Goal: Task Accomplishment & Management: Use online tool/utility

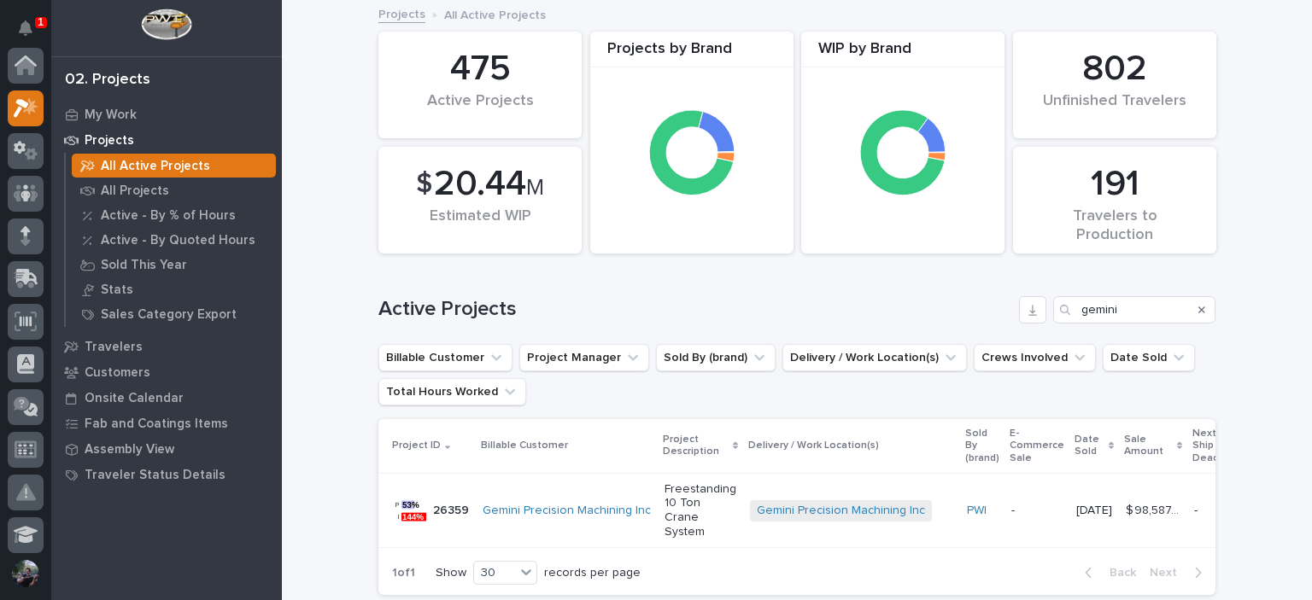
scroll to position [43, 0]
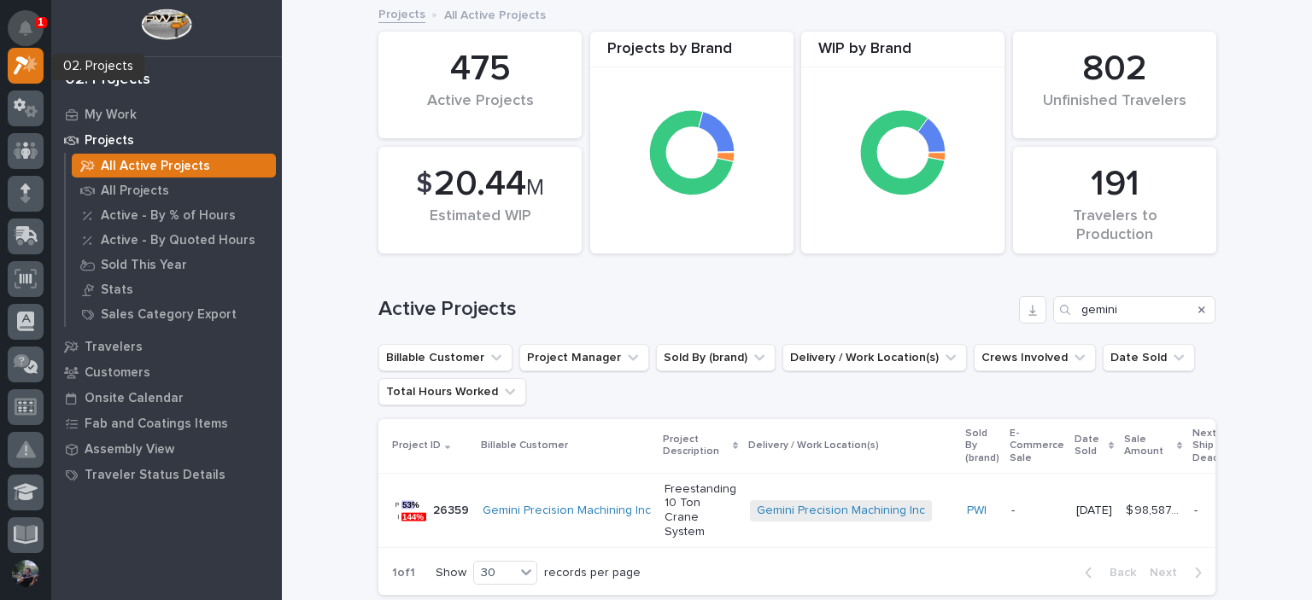
click at [16, 33] on button "Notifications" at bounding box center [26, 28] width 36 height 36
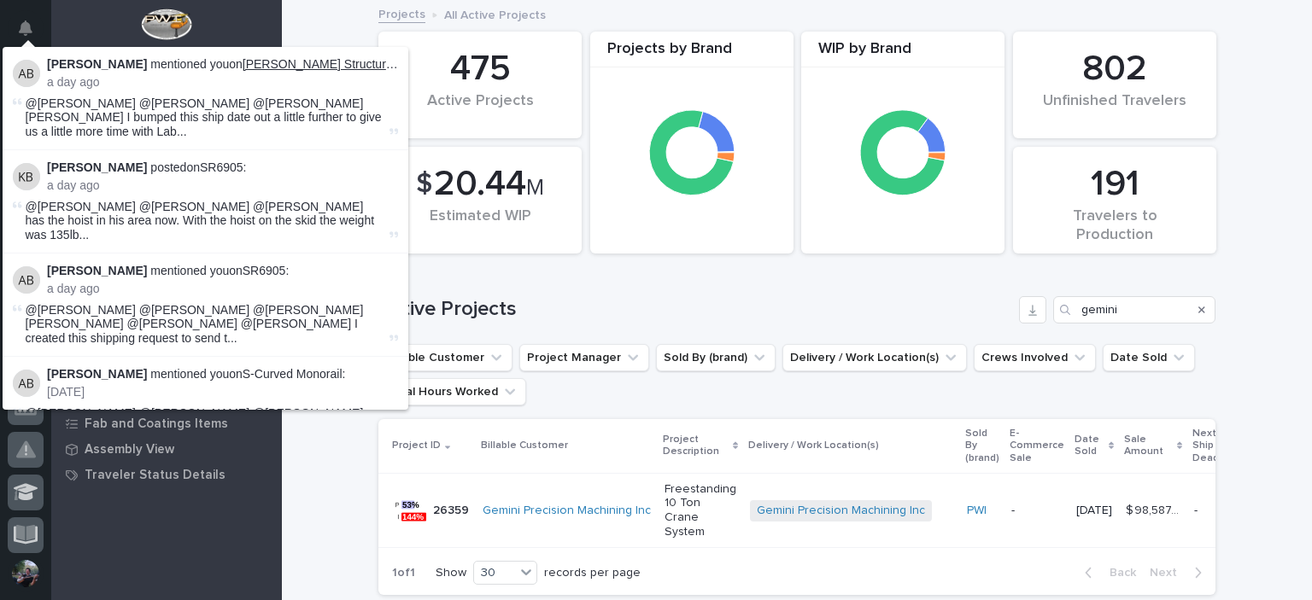
click at [277, 66] on link "[PERSON_NAME] Structures - Main - 1 Ton Bridge Crane" at bounding box center [396, 64] width 306 height 14
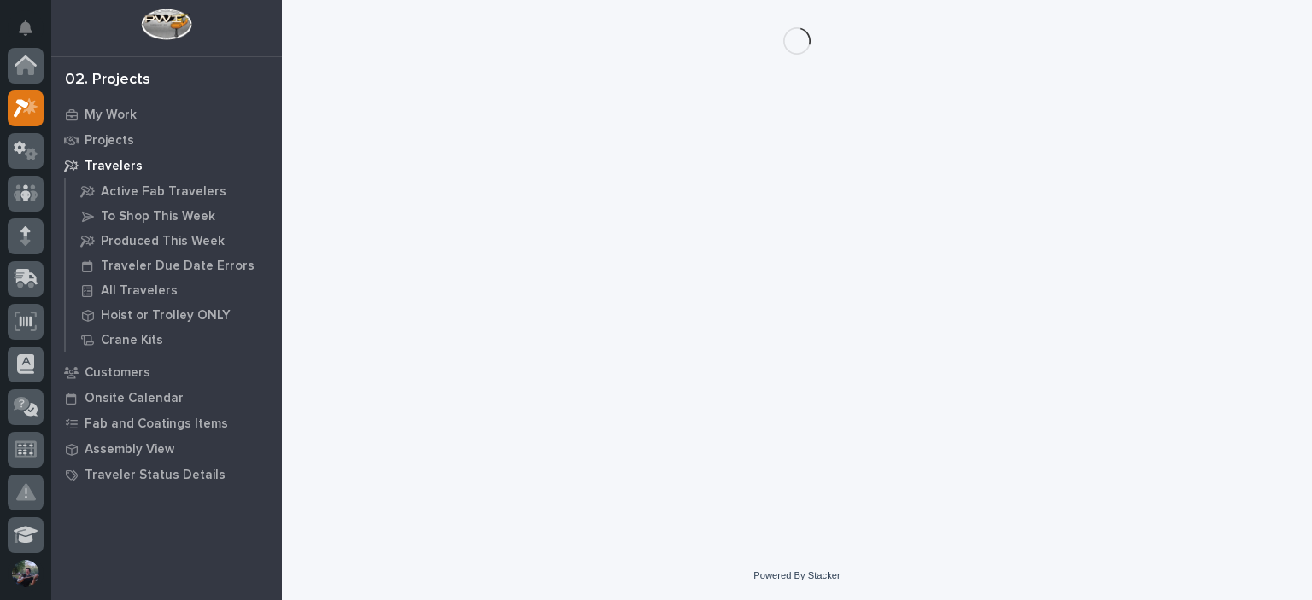
scroll to position [43, 0]
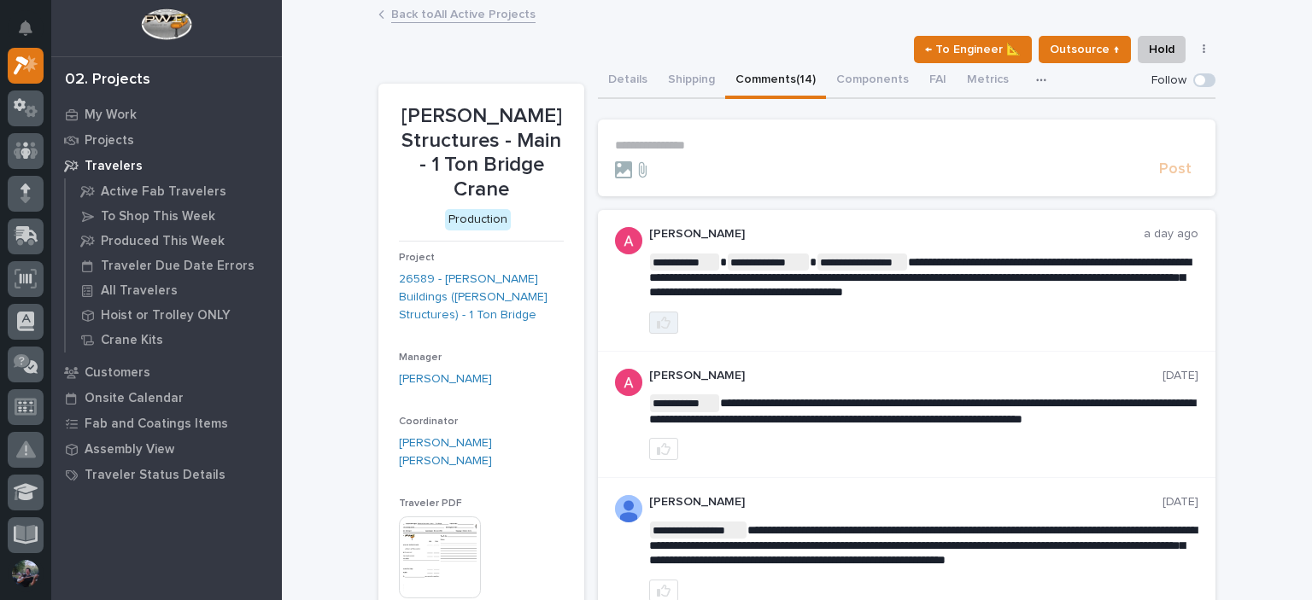
click at [660, 319] on icon "button" at bounding box center [664, 323] width 14 height 14
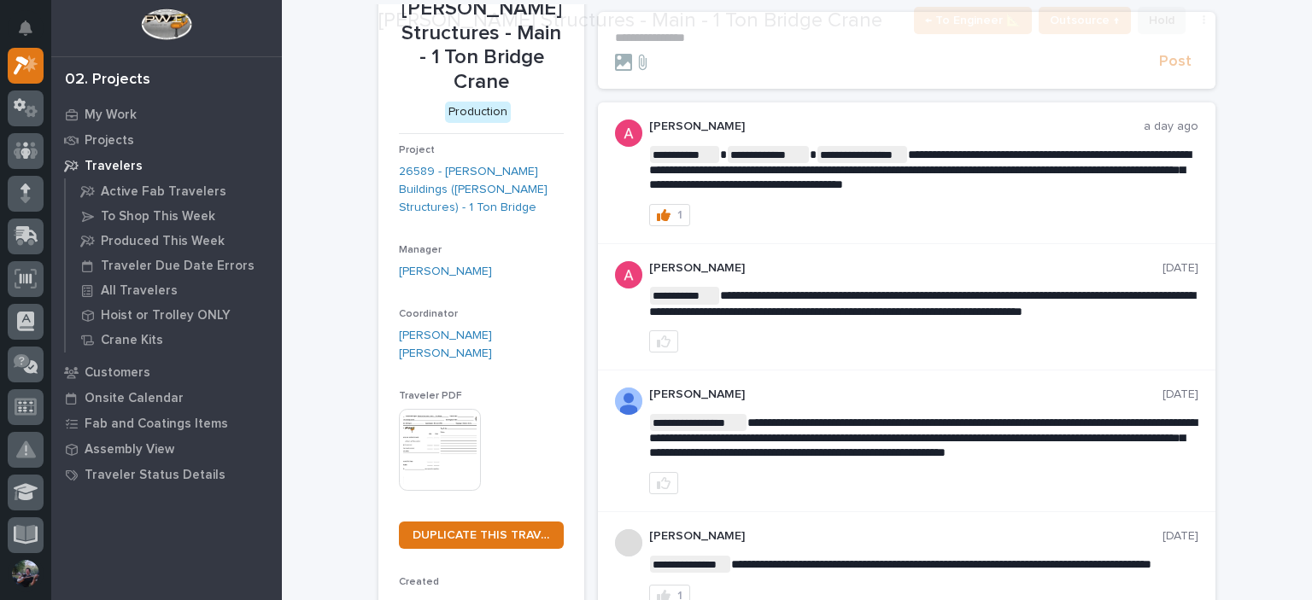
scroll to position [114, 0]
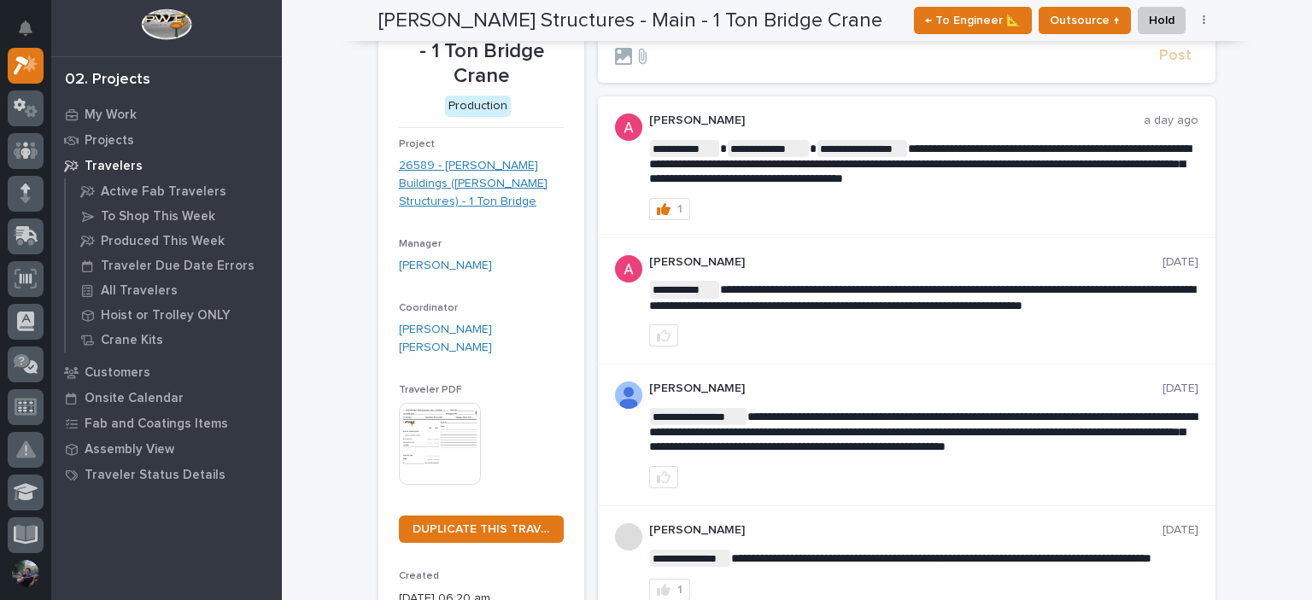
click at [473, 194] on link "26589 - [PERSON_NAME] Buildings ([PERSON_NAME] Structures) - 1 Ton Bridge" at bounding box center [481, 183] width 165 height 53
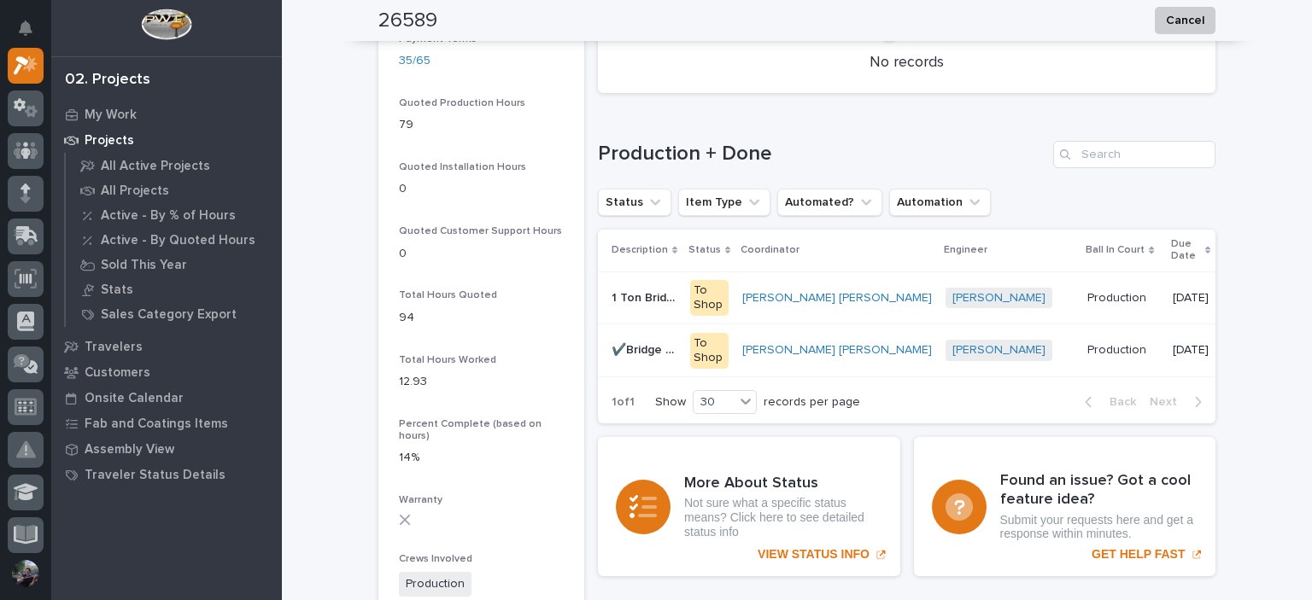
scroll to position [1309, 0]
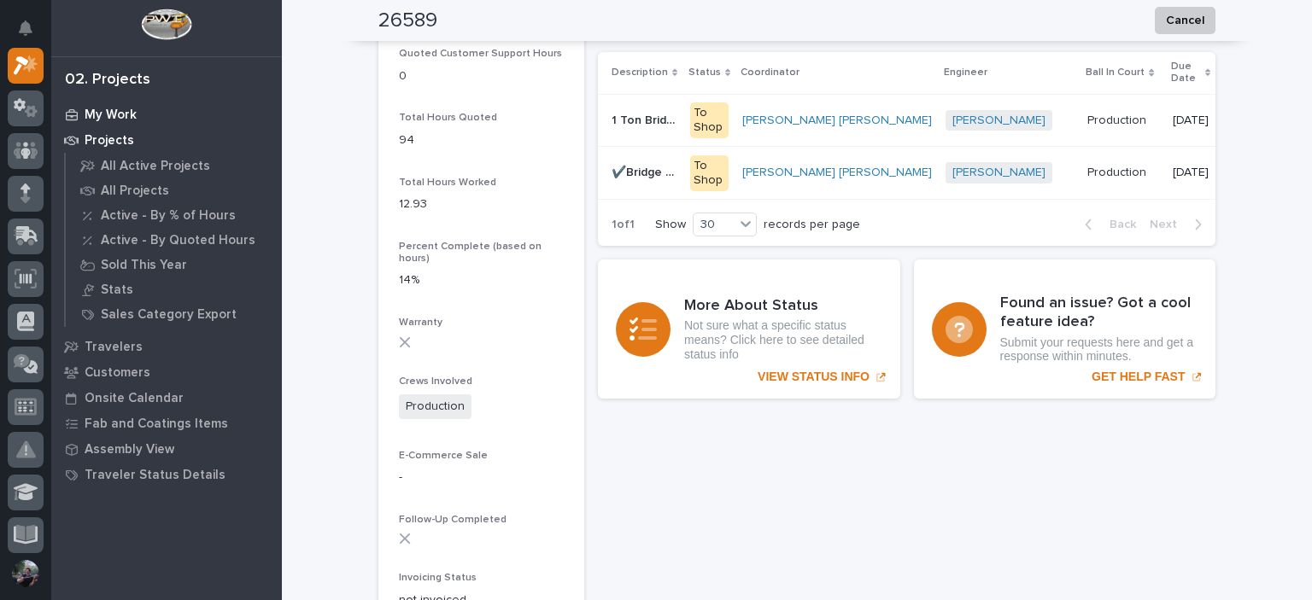
click at [119, 109] on p "My Work" at bounding box center [111, 115] width 52 height 15
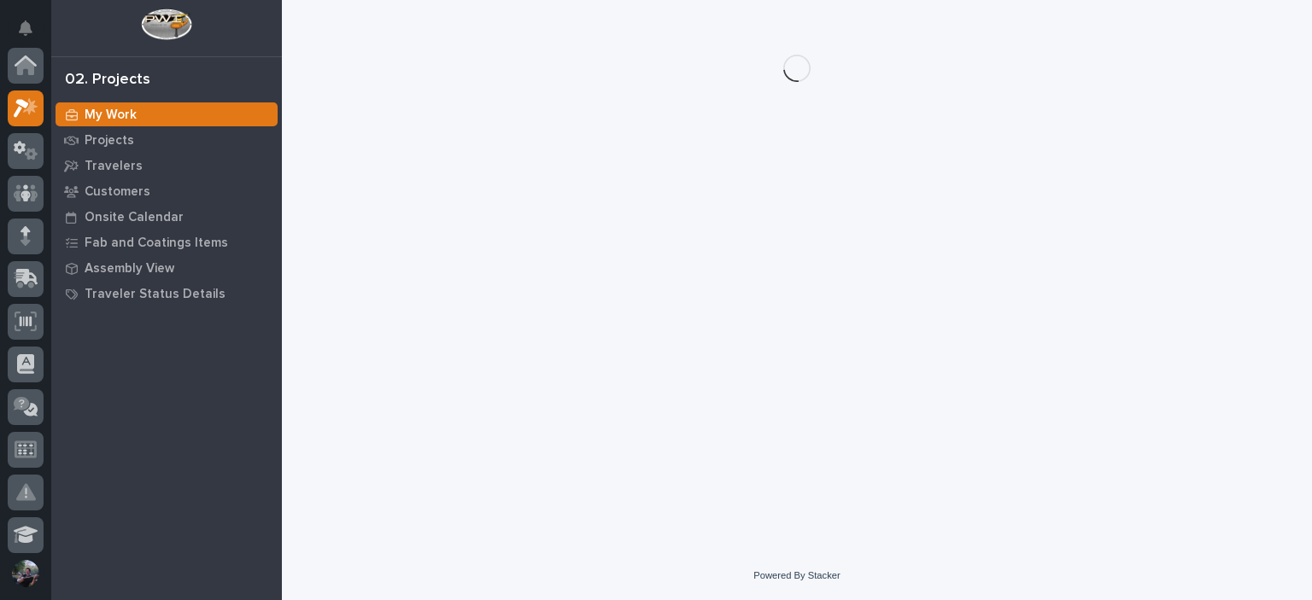
scroll to position [43, 0]
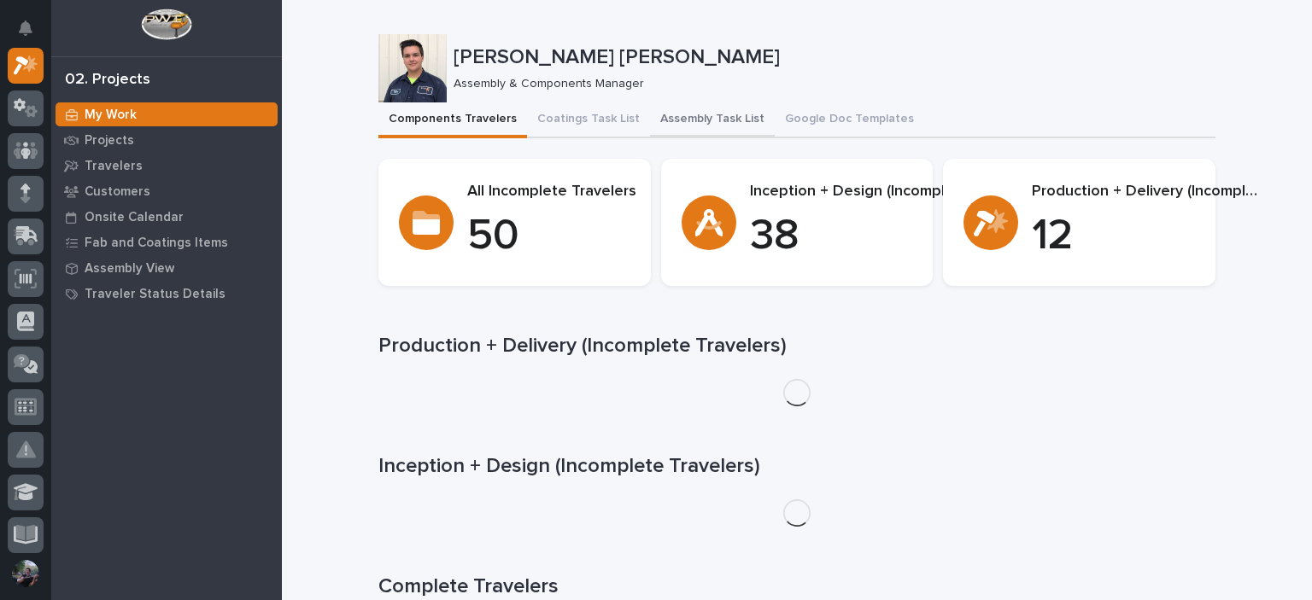
click at [733, 110] on button "Assembly Task List" at bounding box center [712, 120] width 125 height 36
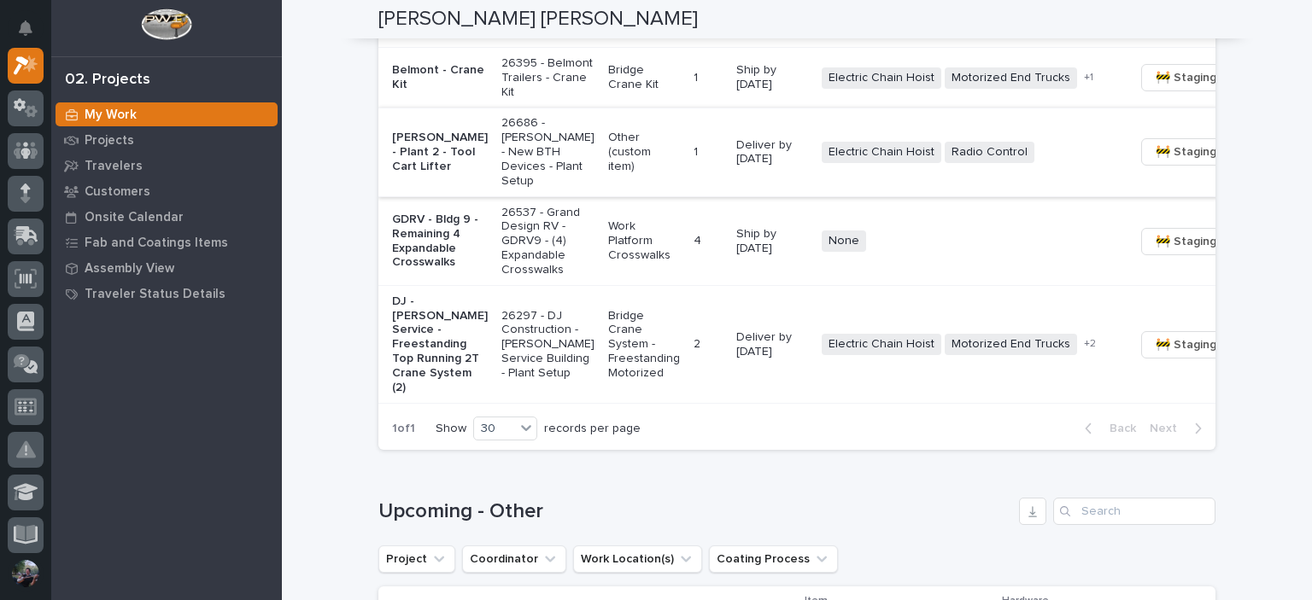
scroll to position [1537, 0]
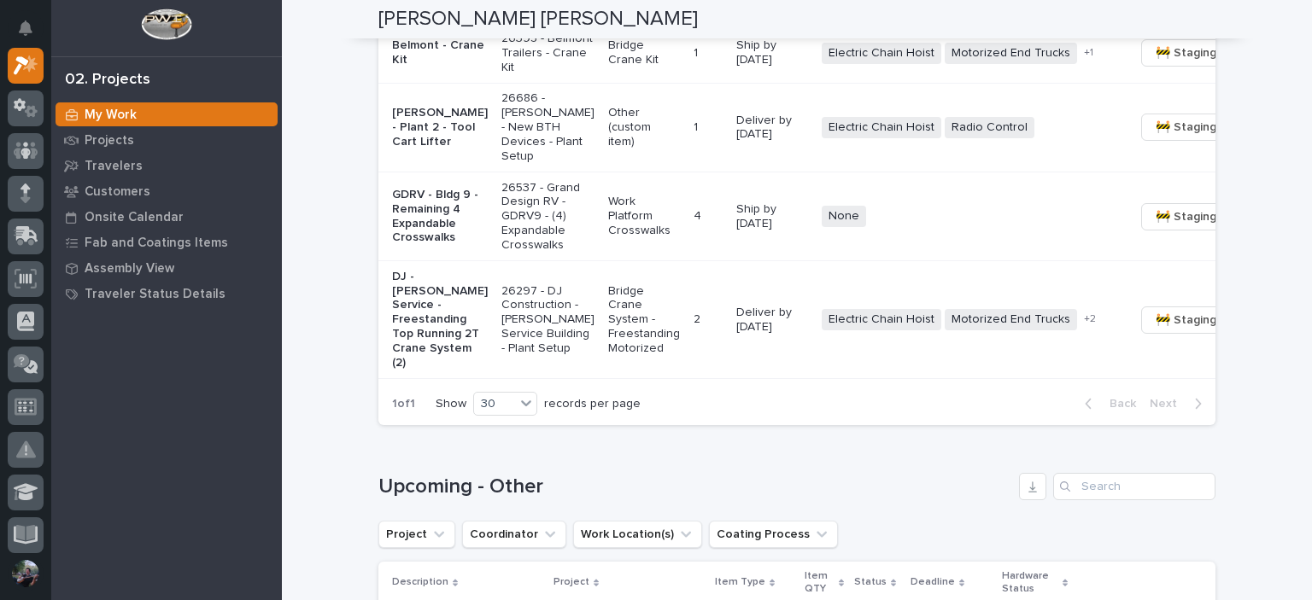
click at [905, 425] on div "1 of 1 Show 30 records per page Back Next" at bounding box center [796, 404] width 837 height 43
